Goal: Transaction & Acquisition: Subscribe to service/newsletter

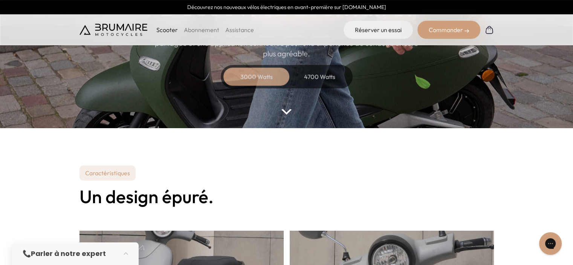
scroll to position [75, 0]
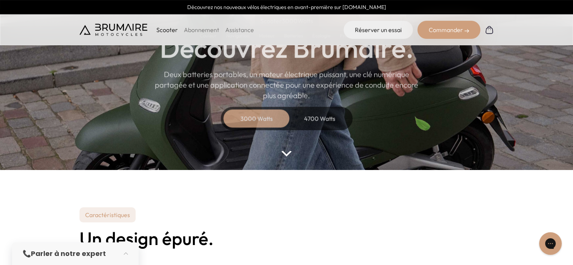
click at [313, 114] on div "4700 Watts" at bounding box center [320, 118] width 60 height 18
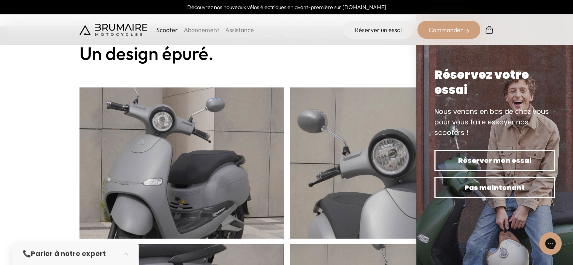
scroll to position [301, 0]
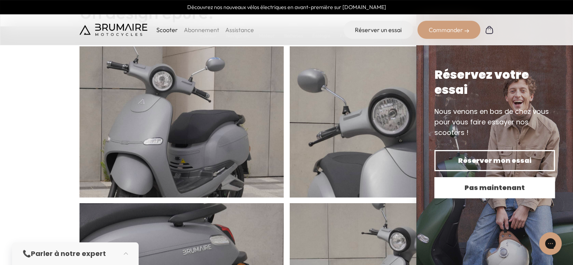
click at [467, 188] on span "Pas maintenant" at bounding box center [494, 187] width 94 height 11
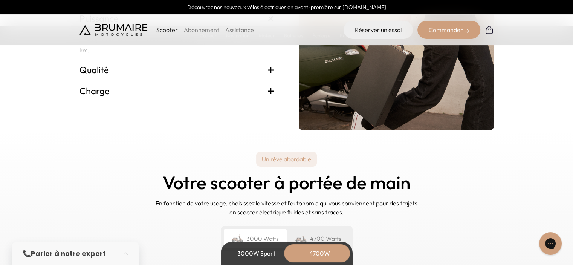
scroll to position [1845, 0]
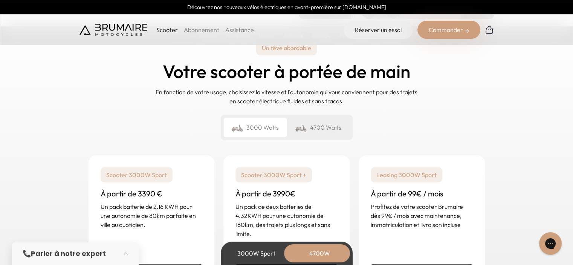
click at [329, 129] on div "4700 Watts" at bounding box center [318, 127] width 63 height 20
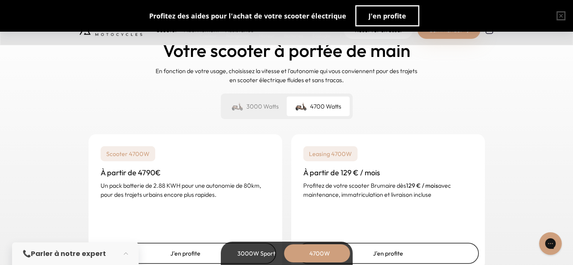
scroll to position [1882, 0]
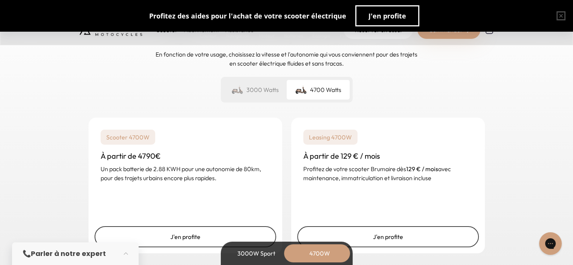
click at [265, 93] on div "3000 Watts" at bounding box center [255, 90] width 63 height 20
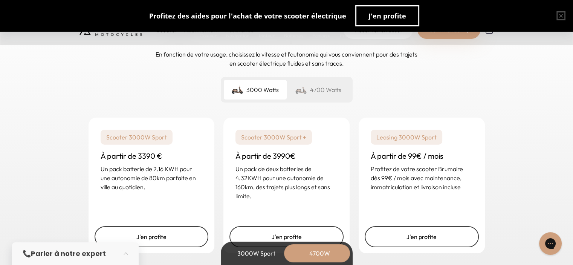
click at [308, 82] on div "4700 Watts" at bounding box center [318, 90] width 63 height 20
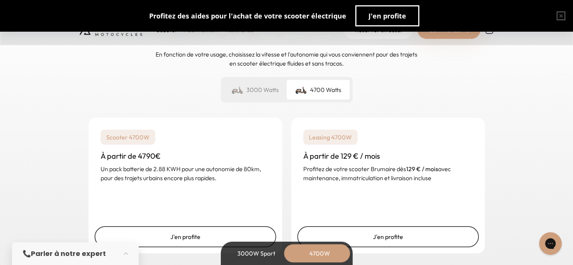
click at [341, 139] on p "Leasing 4700W" at bounding box center [330, 137] width 54 height 15
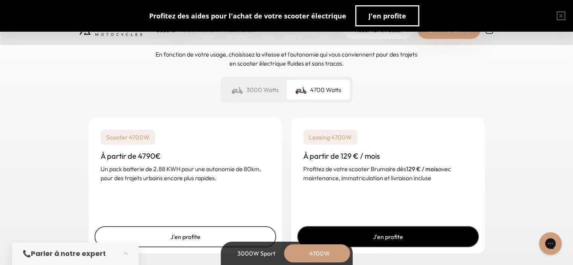
click at [391, 236] on link "J'en profite" at bounding box center [387, 236] width 181 height 21
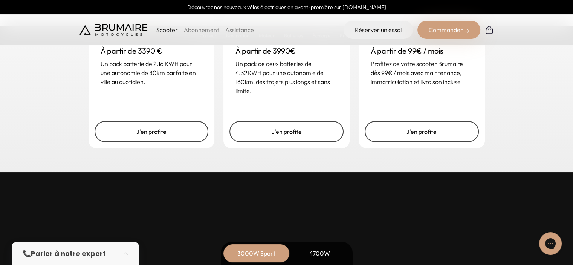
scroll to position [1958, 0]
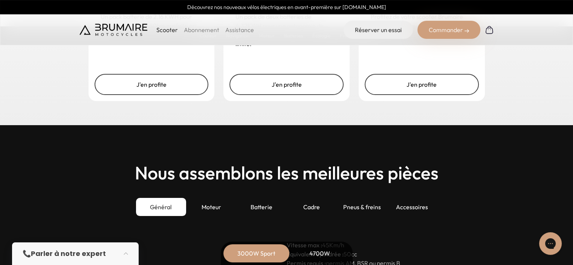
click at [203, 27] on link "Abonnement" at bounding box center [201, 30] width 35 height 8
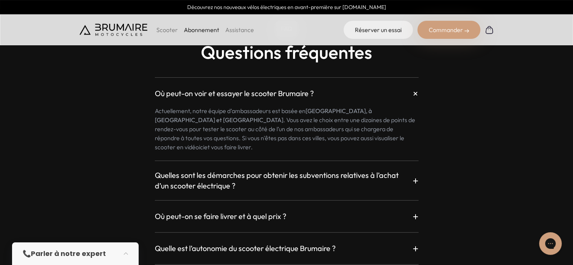
scroll to position [1242, 0]
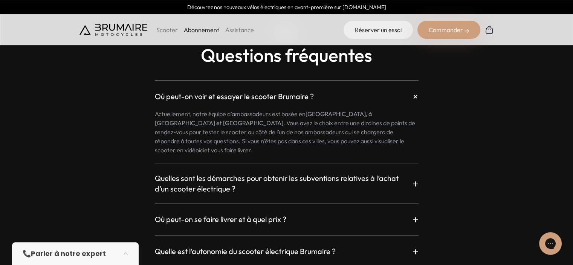
click at [217, 214] on h3 "Où peut-on se faire livrer et à quel prix ?" at bounding box center [220, 219] width 131 height 11
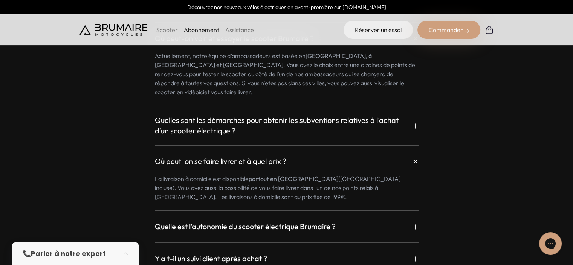
scroll to position [1318, 0]
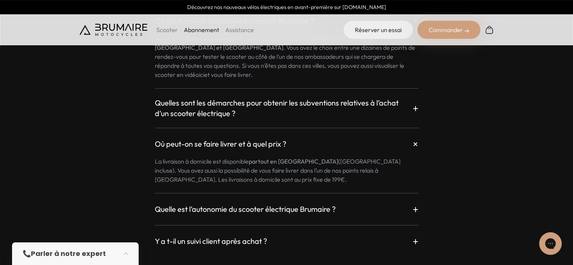
click at [218, 204] on h3 "Quelle est l’autonomie du scooter électrique Brumaire ?" at bounding box center [245, 209] width 181 height 11
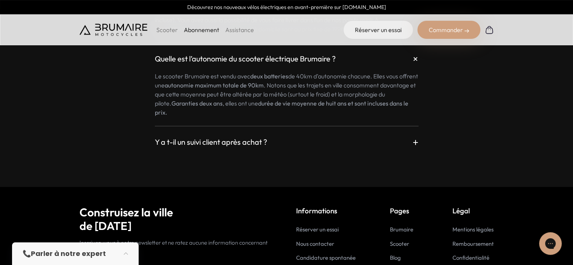
scroll to position [1468, 0]
click at [206, 136] on h3 "Y a t-il un suivi client après achat ?" at bounding box center [211, 141] width 112 height 11
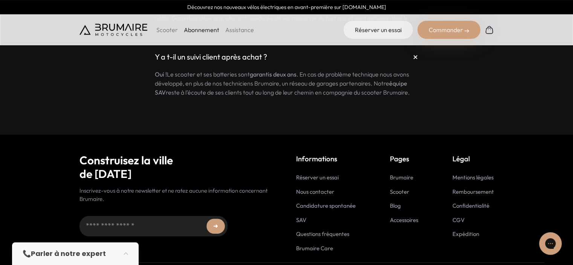
scroll to position [1557, 0]
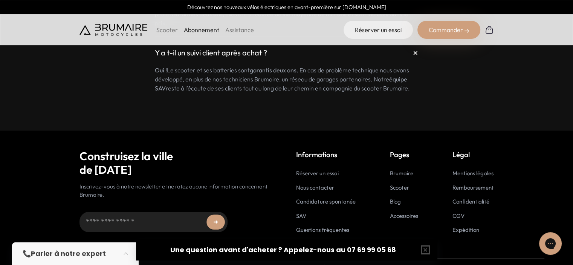
click at [306, 169] on link "Réserver un essai" at bounding box center [317, 172] width 43 height 7
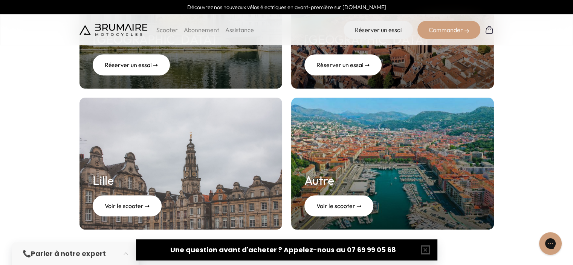
scroll to position [339, 0]
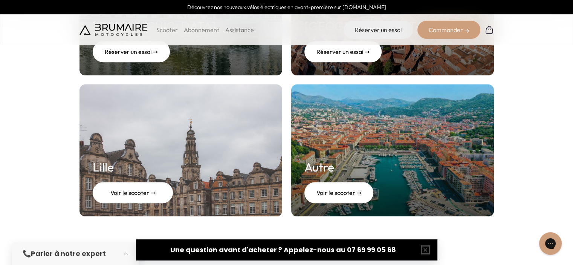
click at [120, 193] on div "Voir le scooter ➞" at bounding box center [133, 192] width 80 height 21
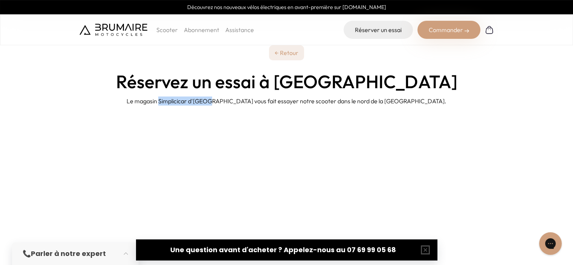
drag, startPoint x: 201, startPoint y: 101, endPoint x: 251, endPoint y: 103, distance: 49.4
click at [251, 103] on p "Le magasin Simplicicar d'[GEOGRAPHIC_DATA] vous fait essayer notre scooter dans…" at bounding box center [286, 100] width 320 height 9
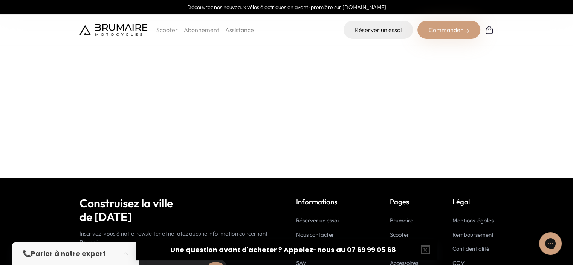
scroll to position [315, 0]
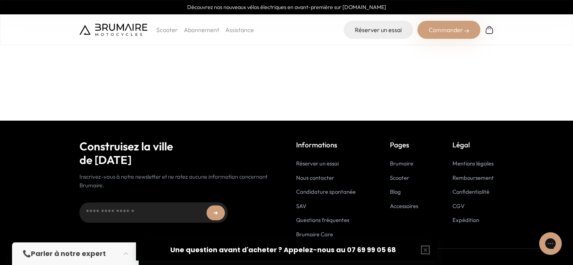
click at [392, 180] on link "Scooter" at bounding box center [399, 177] width 19 height 7
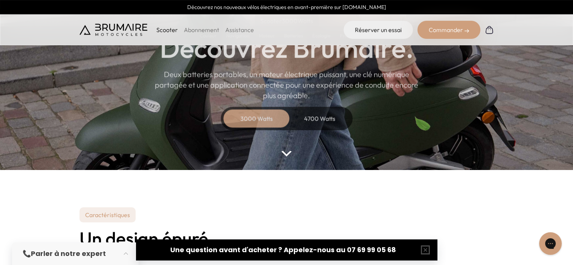
click at [317, 119] on div "4700 Watts" at bounding box center [320, 118] width 60 height 18
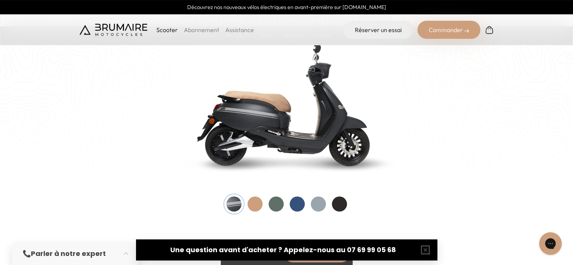
scroll to position [828, 0]
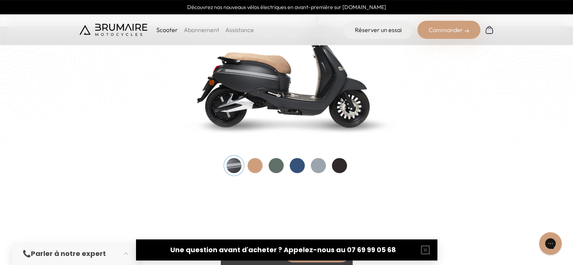
click at [256, 165] on div at bounding box center [254, 165] width 15 height 15
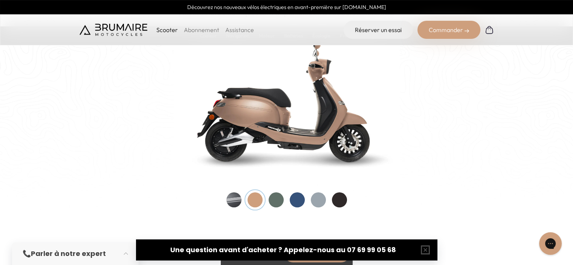
scroll to position [791, 0]
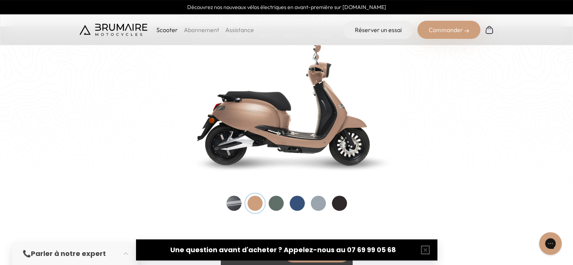
click at [275, 203] on div at bounding box center [275, 202] width 15 height 15
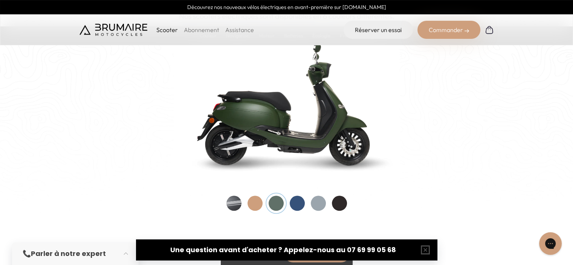
click at [303, 201] on div at bounding box center [297, 202] width 15 height 15
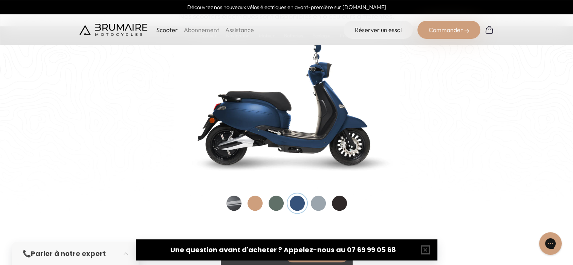
click at [321, 201] on div at bounding box center [318, 202] width 15 height 15
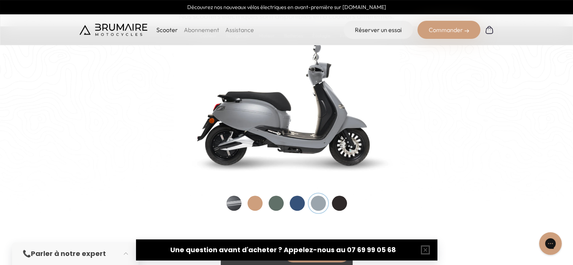
click at [338, 202] on div at bounding box center [339, 202] width 15 height 15
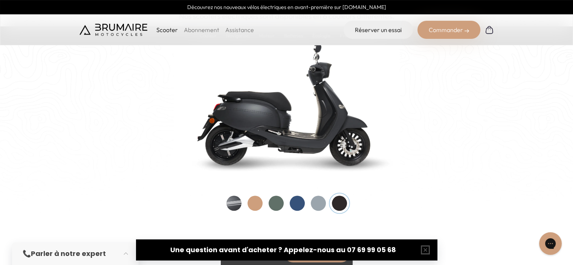
click at [233, 204] on div at bounding box center [233, 202] width 15 height 15
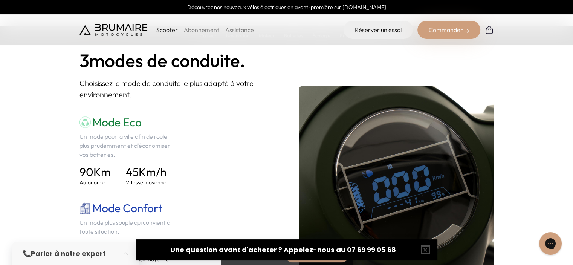
scroll to position [1017, 0]
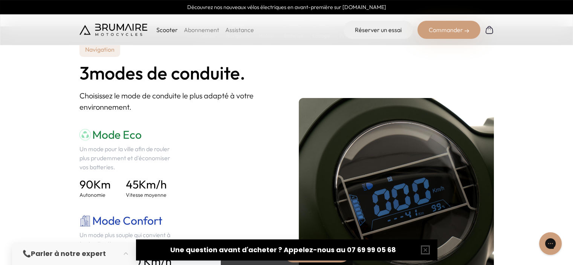
click at [202, 32] on link "Abonnement" at bounding box center [201, 30] width 35 height 8
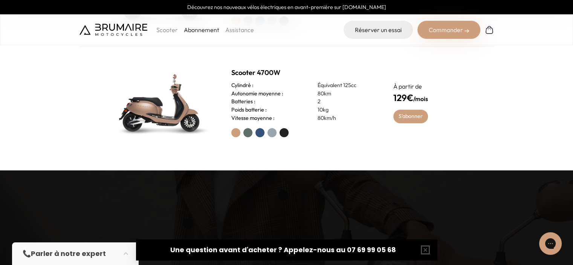
scroll to position [414, 0]
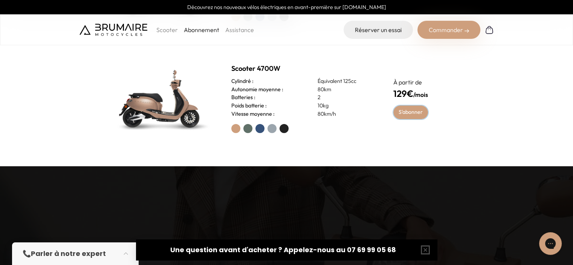
click at [412, 112] on link "S'abonner" at bounding box center [410, 112] width 35 height 14
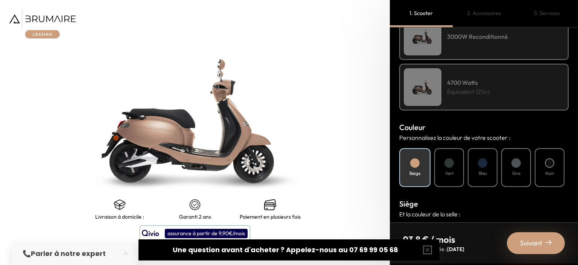
scroll to position [188, 0]
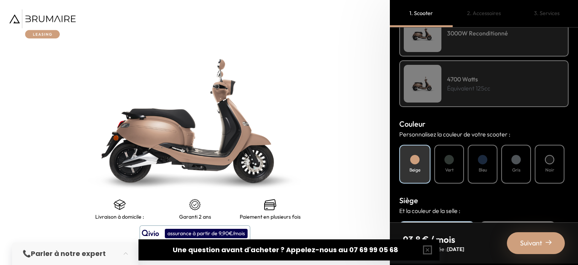
click at [550, 167] on h4 "Noir" at bounding box center [550, 169] width 9 height 7
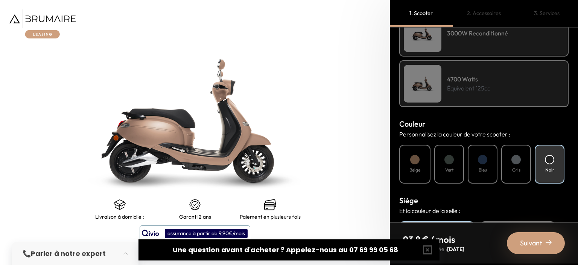
click at [509, 162] on div "Gris" at bounding box center [516, 164] width 30 height 39
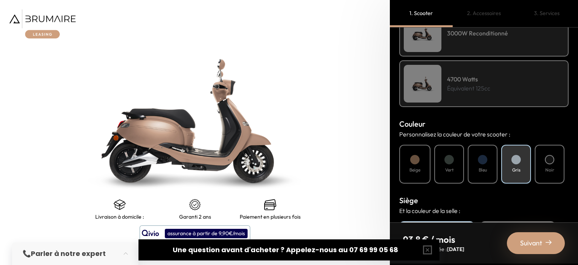
click at [478, 162] on div "Bleu" at bounding box center [483, 164] width 30 height 39
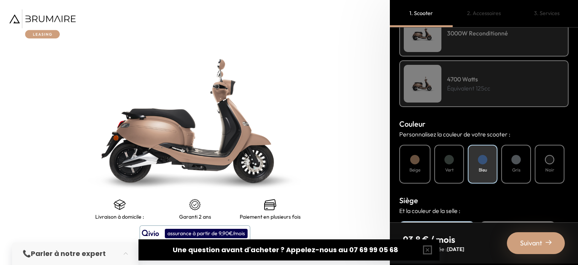
click at [450, 162] on div at bounding box center [449, 159] width 9 height 9
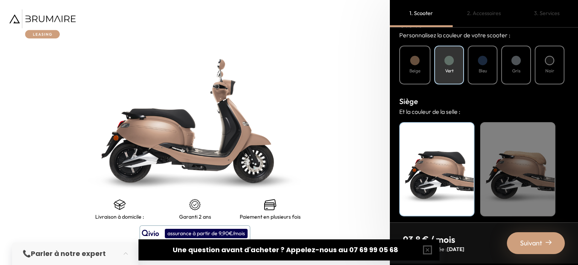
scroll to position [288, 0]
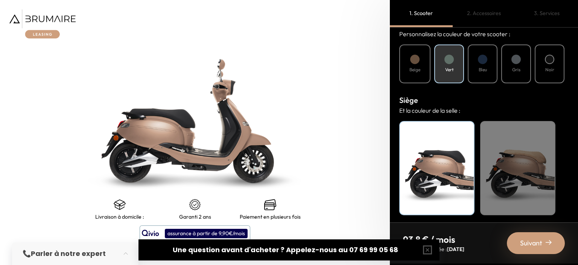
click at [541, 161] on div "Beige" at bounding box center [517, 168] width 75 height 94
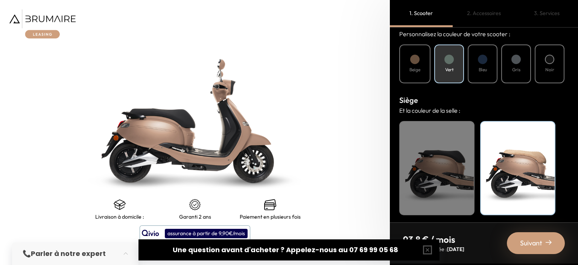
click at [548, 57] on div at bounding box center [549, 59] width 9 height 9
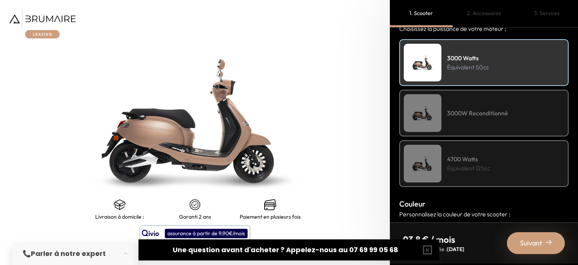
scroll to position [113, 0]
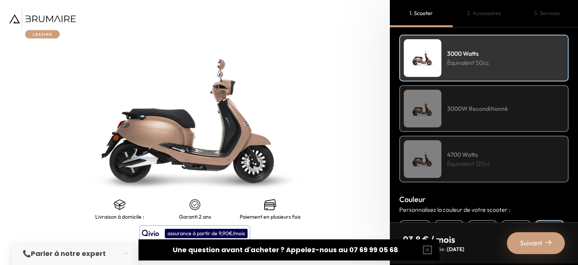
click at [460, 111] on div "3000W Reconditionné" at bounding box center [483, 108] width 169 height 47
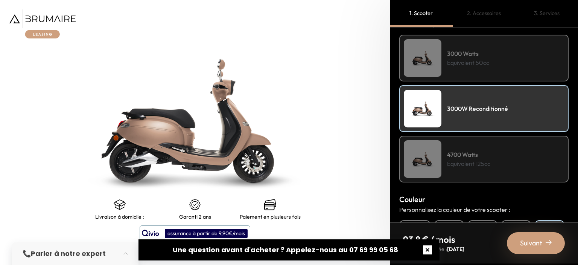
click at [428, 249] on button "button" at bounding box center [428, 250] width 24 height 24
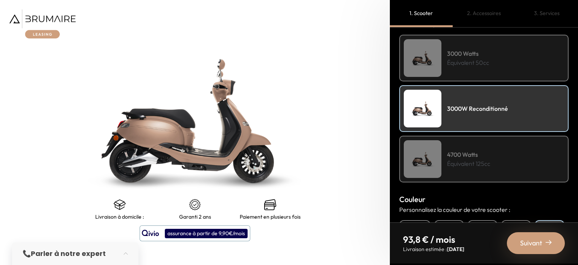
click at [457, 167] on div "4700 Watts Équivalent 125cc" at bounding box center [483, 159] width 169 height 47
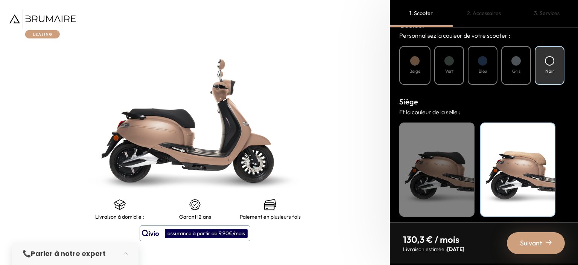
scroll to position [288, 0]
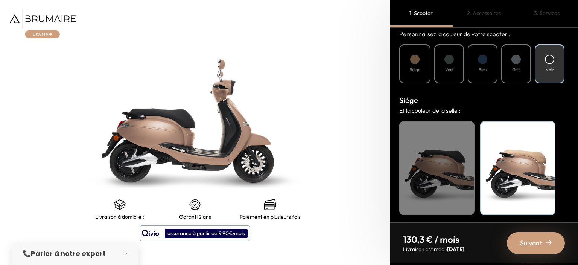
click at [525, 244] on span "Suivant" at bounding box center [531, 243] width 22 height 11
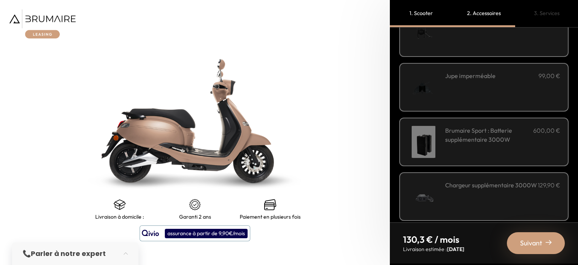
scroll to position [279, 0]
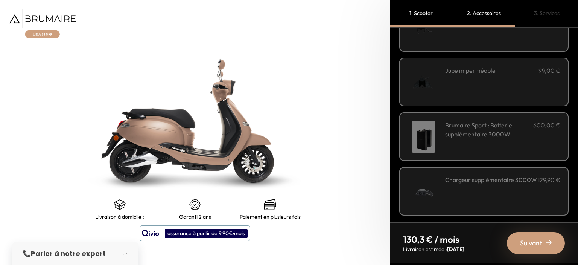
click at [530, 239] on span "Suivant" at bounding box center [531, 243] width 22 height 11
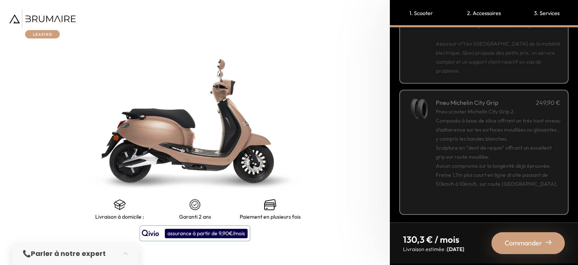
scroll to position [155, 0]
